Goal: Use online tool/utility: Utilize a website feature to perform a specific function

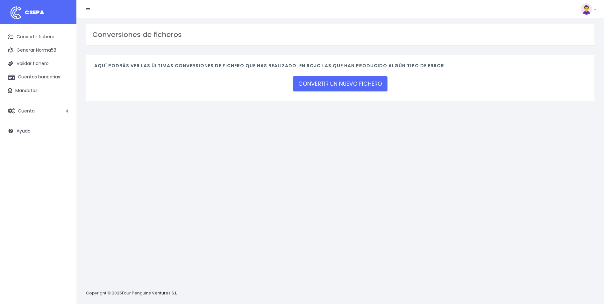
click at [372, 92] on div "CONVERTIR UN NUEVO FICHERO" at bounding box center [340, 84] width 95 height 18
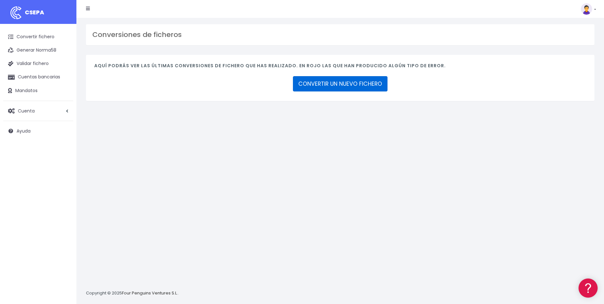
click at [370, 77] on link "CONVERTIR UN NUEVO FICHERO" at bounding box center [340, 83] width 95 height 15
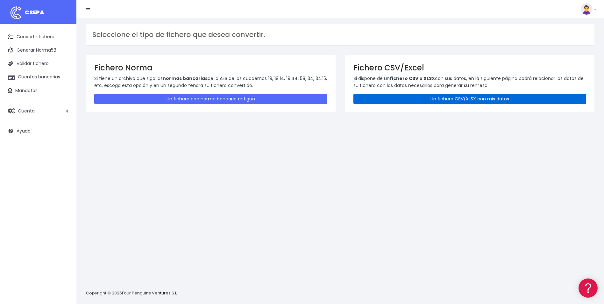
click at [441, 101] on link "Un fichero CSV/XLSX con mis datos" at bounding box center [469, 99] width 233 height 11
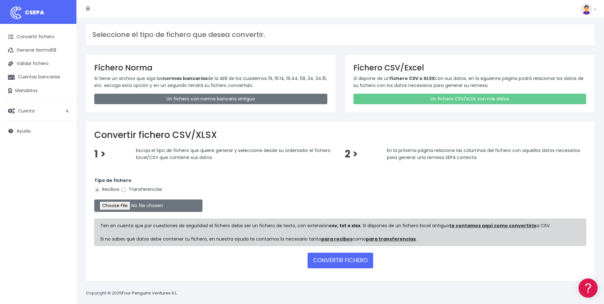
click at [124, 189] on input "Transferencias" at bounding box center [124, 190] width 6 height 6
radio input "true"
click at [126, 205] on input "file" at bounding box center [148, 205] width 108 height 12
type input "C:\fakepath\Copia de Copia de ACE_TICKETS_MIGUELRINCON.csv"
click at [355, 254] on button "CONVERTIR FICHERO" at bounding box center [341, 259] width 66 height 15
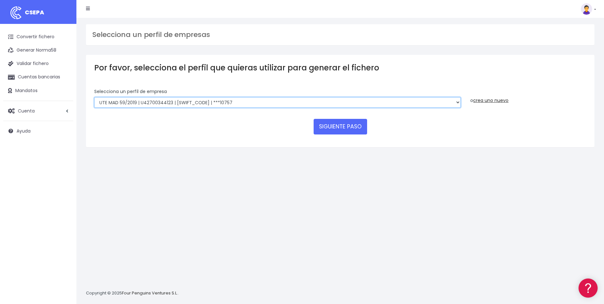
click at [456, 104] on select "INSTITUTO MEDITERRANEO DE ESTUDIOS DE PR | ES91001B53342739 | BSCHESMMXXX | ***…" at bounding box center [277, 102] width 366 height 11
select select "1887"
click at [94, 97] on select "INSTITUTO MEDITERRANEO DE ESTUDIOS DE PR | ES91001B53342739 | BSCHESMMXXX | ***…" at bounding box center [277, 102] width 366 height 11
click at [349, 131] on button "SIGUIENTE PASO" at bounding box center [340, 126] width 53 height 15
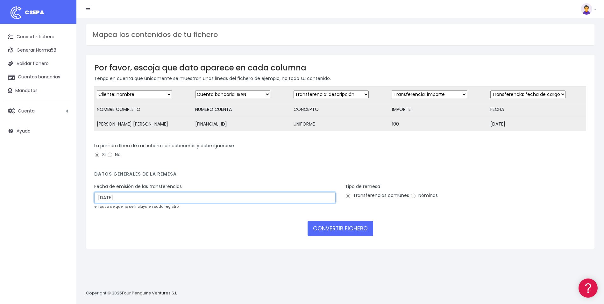
click at [165, 203] on input "04/10/2025" at bounding box center [214, 197] width 241 height 11
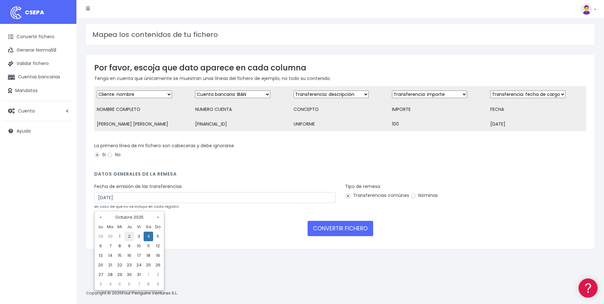
click at [128, 238] on td "2" at bounding box center [129, 236] width 10 height 10
type input "02/10/2025"
click at [410, 199] on input "Nóminas" at bounding box center [413, 196] width 6 height 6
radio input "true"
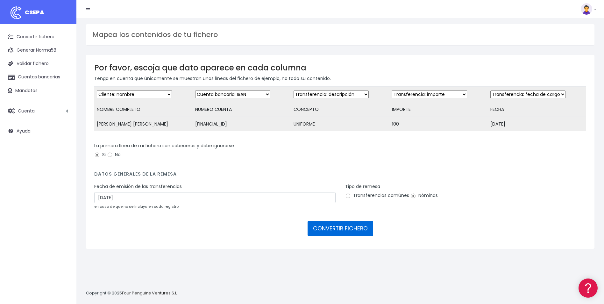
click at [336, 234] on button "CONVERTIR FICHERO" at bounding box center [341, 228] width 66 height 15
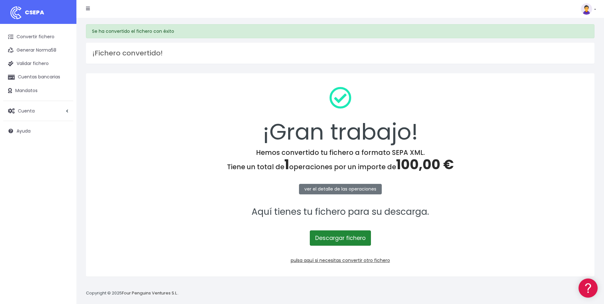
click at [358, 243] on link "Descargar fichero" at bounding box center [340, 237] width 61 height 15
click at [406, 226] on p "Descargar fichero" at bounding box center [340, 234] width 492 height 22
click at [335, 261] on link "pulsa aquí si necesitas convertir otro fichero" at bounding box center [340, 260] width 99 height 6
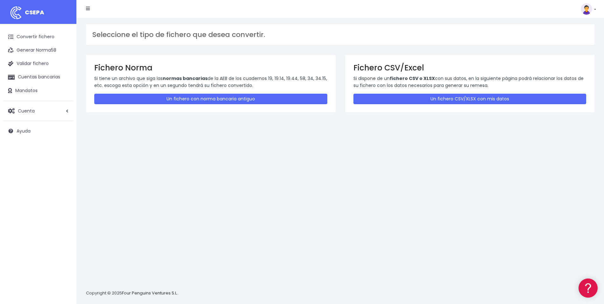
click at [447, 93] on div "Fichero CSV/Excel Si dispone de un fichero CSV o XLSX con sus datos, en la sigu…" at bounding box center [470, 83] width 250 height 57
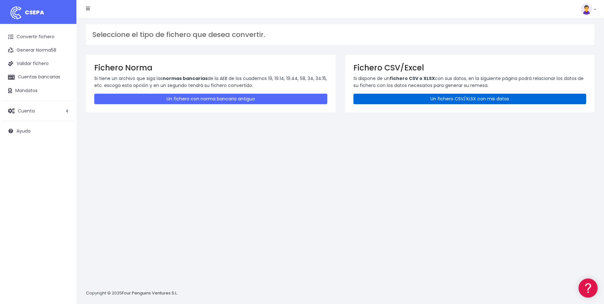
click at [407, 98] on link "Un fichero CSV/XLSX con mis datos" at bounding box center [469, 99] width 233 height 11
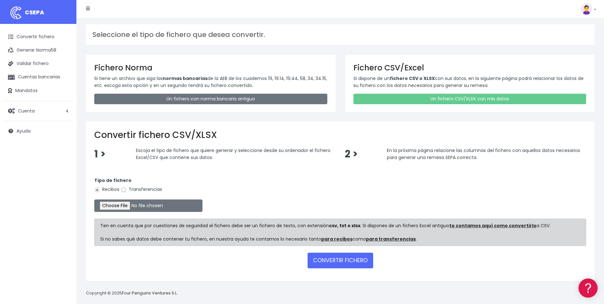
click at [121, 188] on input "Transferencias" at bounding box center [124, 190] width 6 height 6
radio input "true"
click at [120, 206] on input "file" at bounding box center [148, 205] width 108 height 12
type input "C:\fakepath\copiadecopiadeaceticketsmiguelrinconcsv.xml"
click at [335, 260] on button "CONVERTIR FICHERO" at bounding box center [341, 259] width 66 height 15
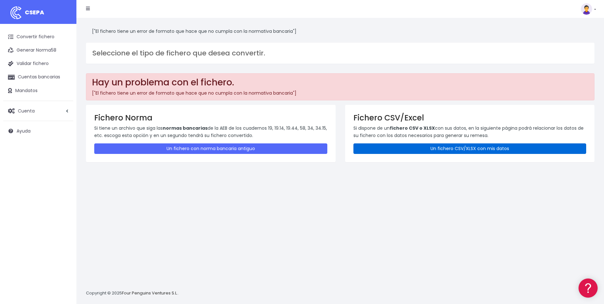
click at [453, 149] on link "Un fichero CSV/XLSX con mis datos" at bounding box center [469, 148] width 233 height 11
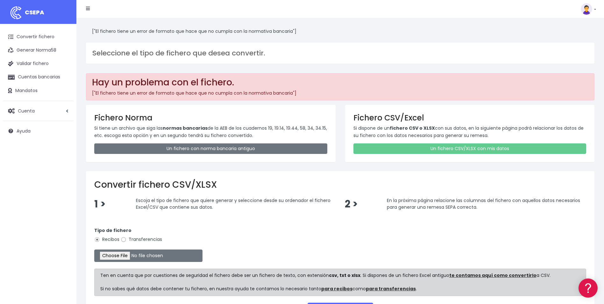
click at [125, 239] on input "Transferencias" at bounding box center [124, 240] width 6 height 6
radio input "true"
click at [120, 258] on input "file" at bounding box center [148, 255] width 108 height 12
type input "C:\fakepath\Copia de Copia de ACE_TICKETS_MIGUELRINCON.csv"
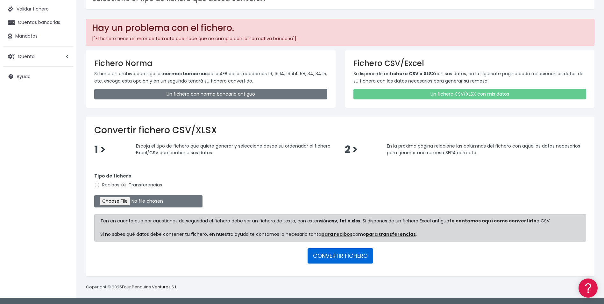
click at [341, 252] on button "CONVERTIR FICHERO" at bounding box center [341, 255] width 66 height 15
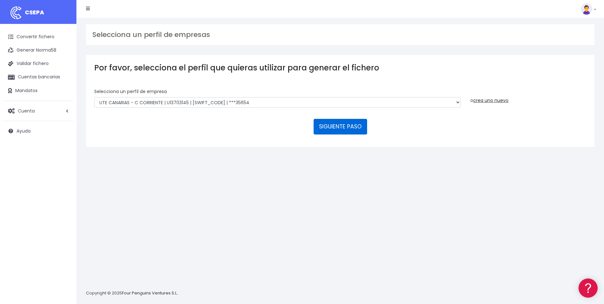
click at [350, 129] on button "SIGUIENTE PASO" at bounding box center [340, 126] width 53 height 15
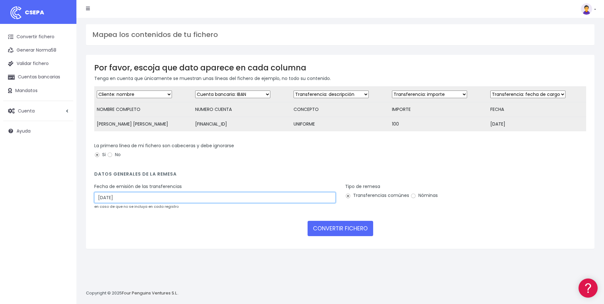
click at [137, 198] on input "04/10/2025" at bounding box center [214, 197] width 241 height 11
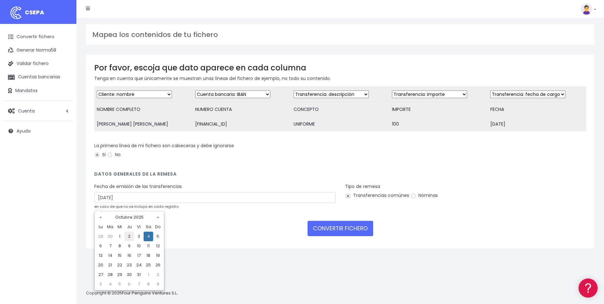
click at [128, 237] on td "2" at bounding box center [129, 236] width 10 height 10
type input "02/10/2025"
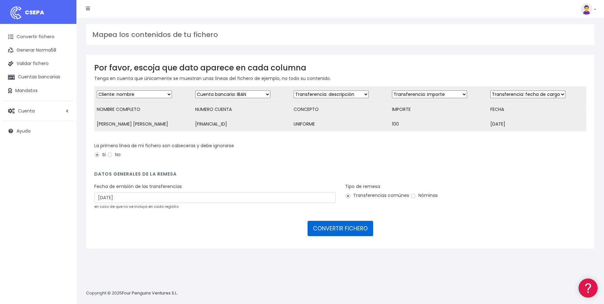
click at [341, 231] on button "CONVERTIR FICHERO" at bounding box center [341, 228] width 66 height 15
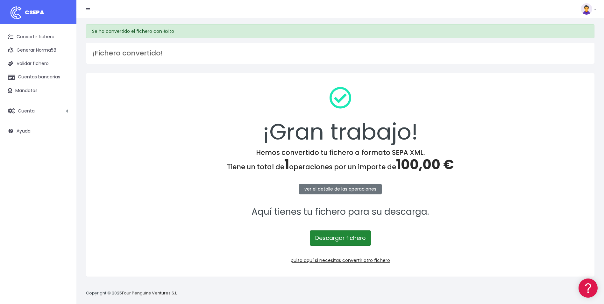
click at [331, 236] on link "Descargar fichero" at bounding box center [340, 237] width 61 height 15
